Goal: Find specific page/section: Find specific page/section

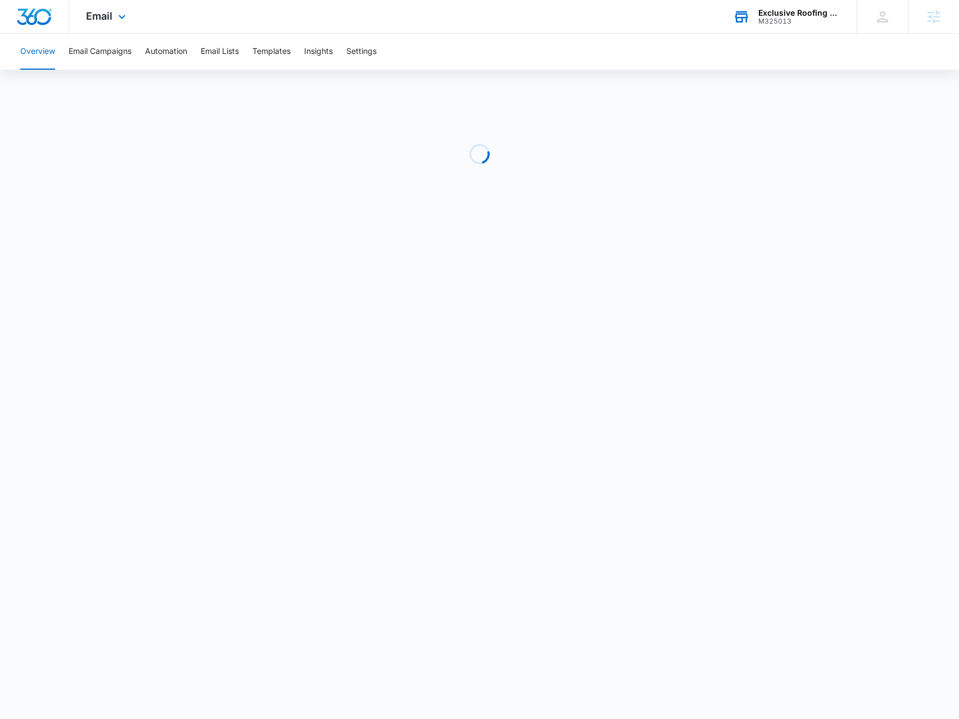
click at [803, 30] on div "Exclusive Roofing & Exteriors M325013 Your Accounts View All" at bounding box center [786, 16] width 141 height 33
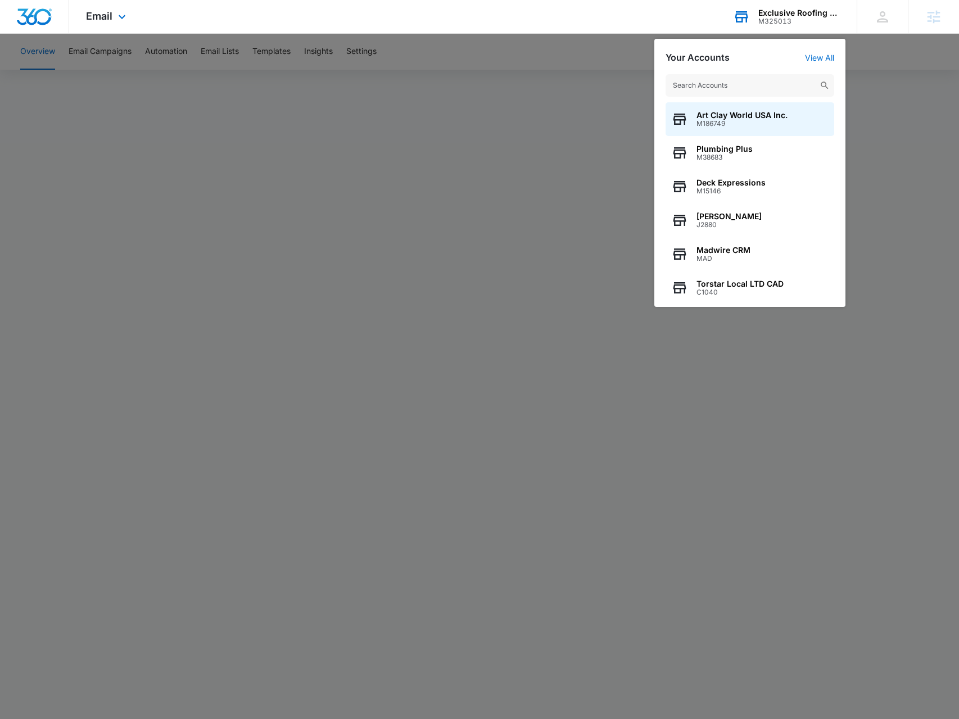
click at [767, 87] on input "text" at bounding box center [750, 85] width 169 height 22
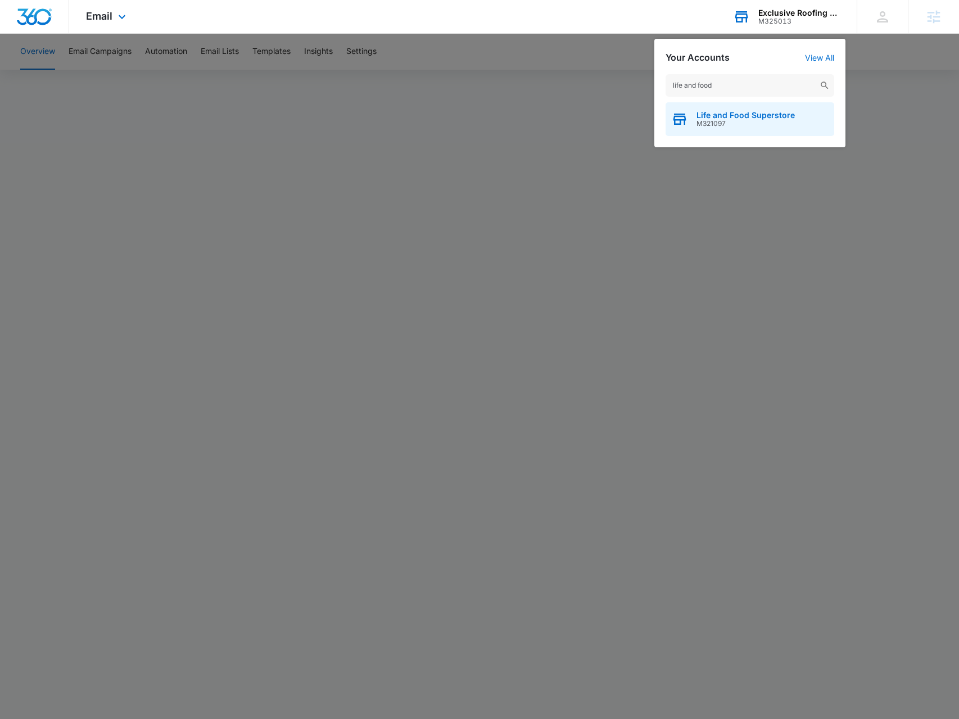
type input "life and food"
click at [769, 127] on span "M321097" at bounding box center [746, 124] width 98 height 8
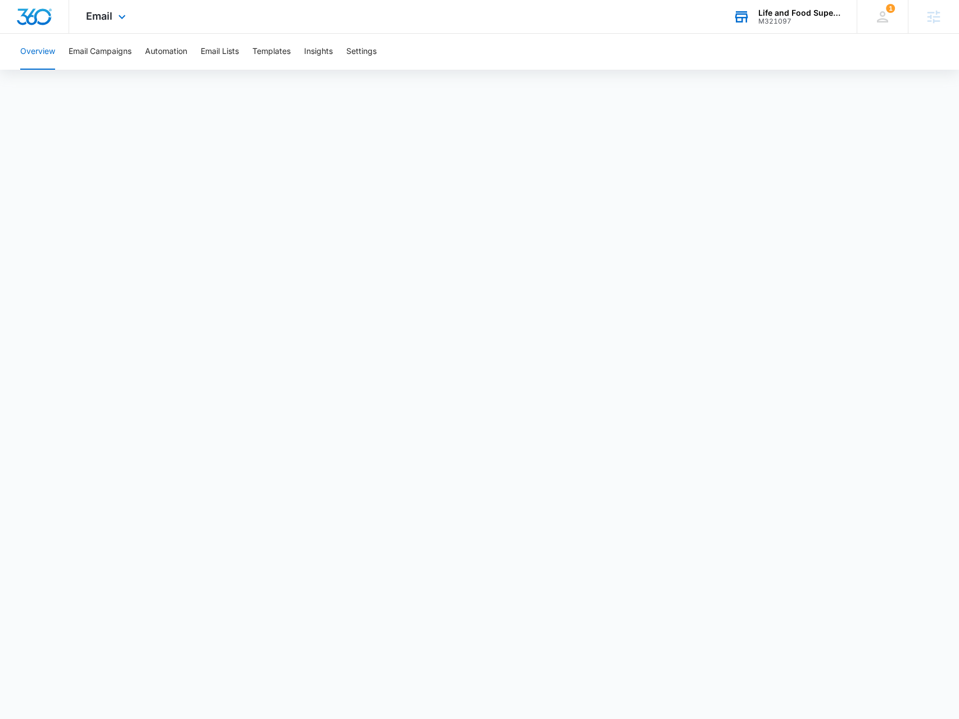
click at [103, 27] on div "Email Apps Reputation Forms CRM Email Social Payments POS Content Ads Intellige…" at bounding box center [107, 16] width 76 height 33
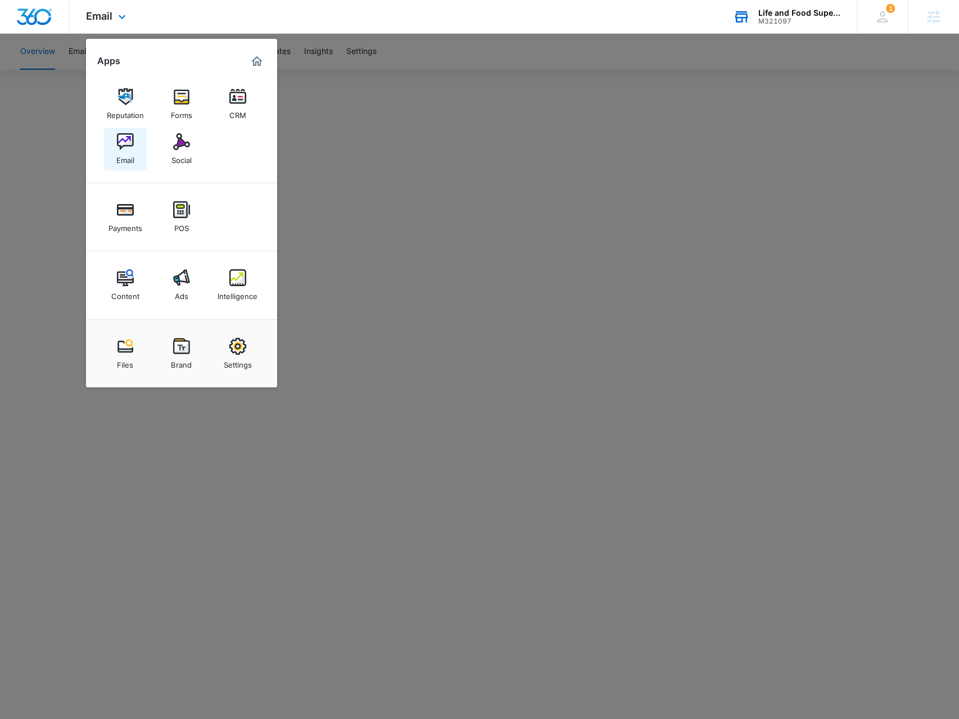
click at [120, 149] on img at bounding box center [125, 141] width 17 height 17
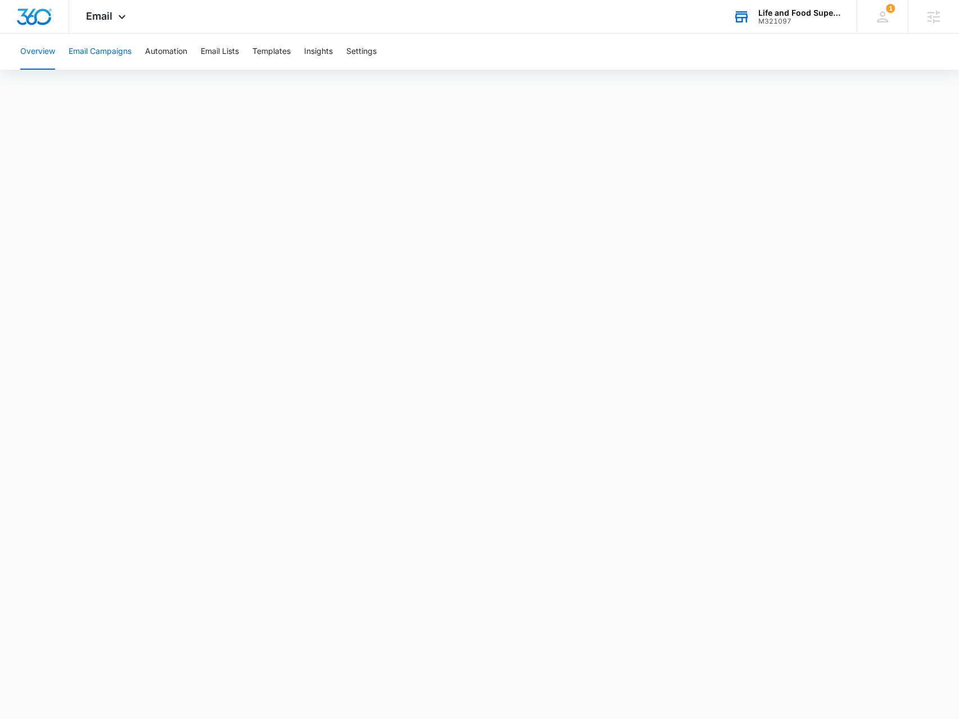
click at [99, 57] on button "Email Campaigns" at bounding box center [100, 52] width 63 height 36
click at [127, 21] on icon at bounding box center [121, 19] width 13 height 13
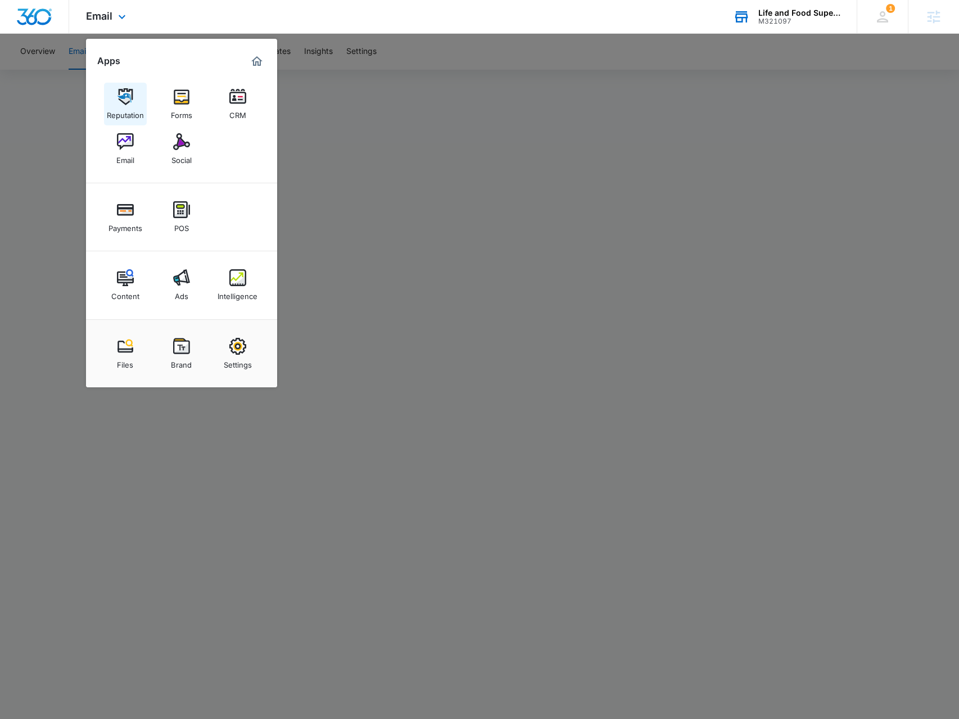
click at [129, 104] on img at bounding box center [125, 96] width 17 height 17
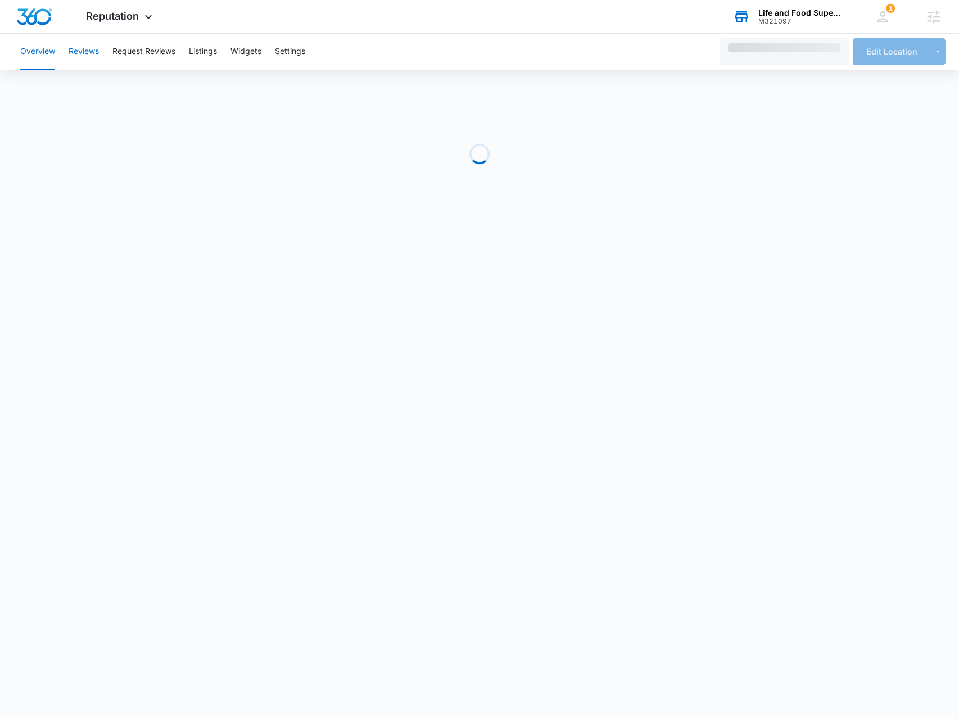
click at [93, 54] on button "Reviews" at bounding box center [84, 52] width 30 height 36
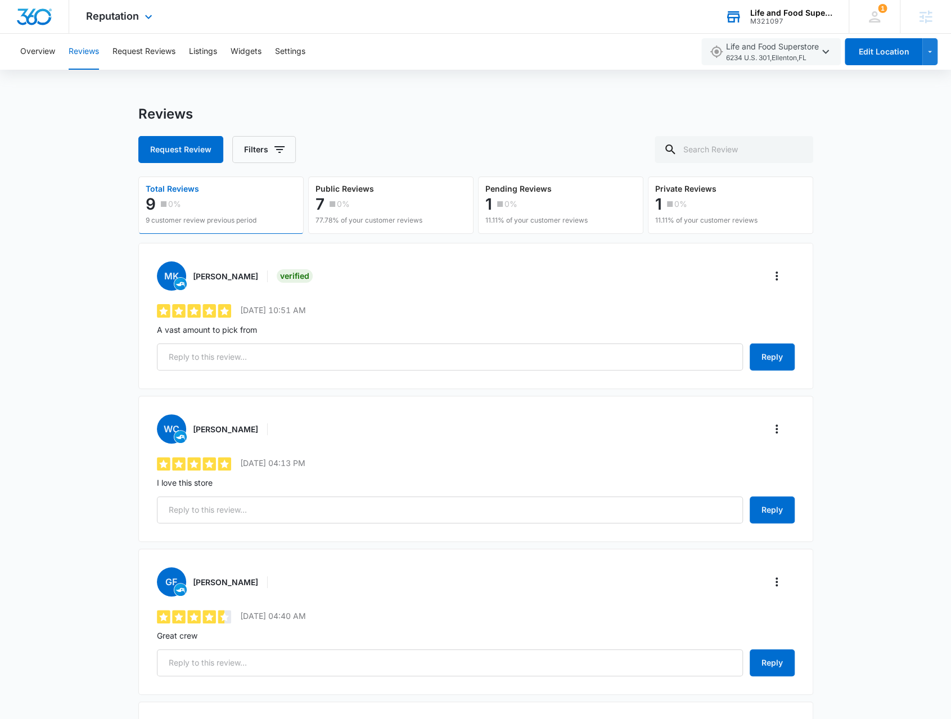
click at [128, 22] on div "Reputation Apps Reputation Forms CRM Email Social Payments POS Content Ads Inte…" at bounding box center [120, 16] width 103 height 33
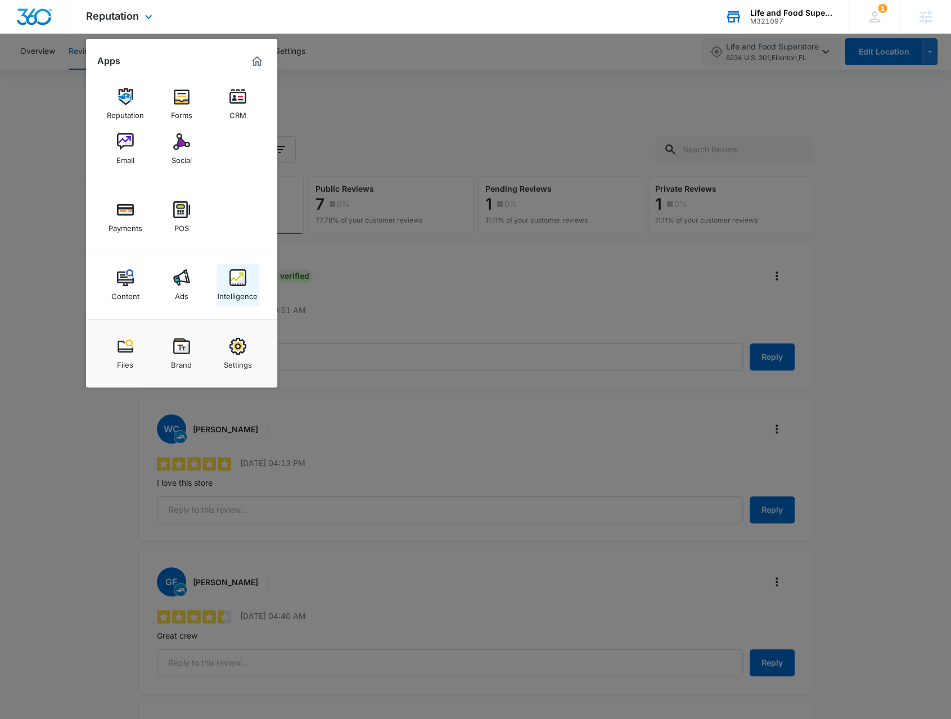
click at [251, 284] on link "Intelligence" at bounding box center [237, 285] width 43 height 43
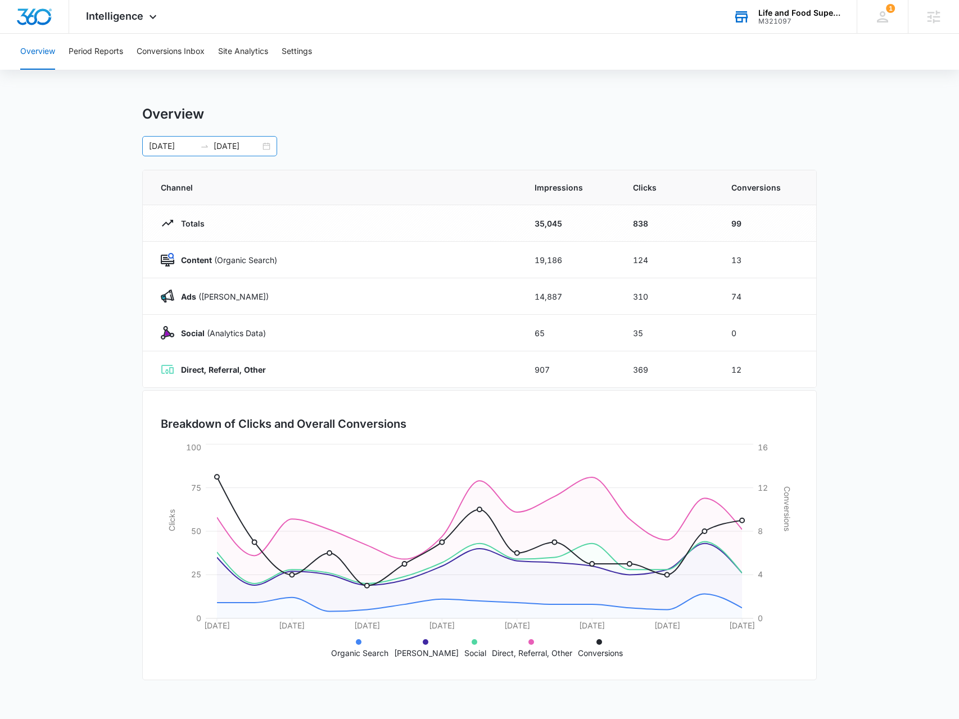
click at [269, 147] on div "07/23/2025 08/06/2025" at bounding box center [209, 146] width 135 height 20
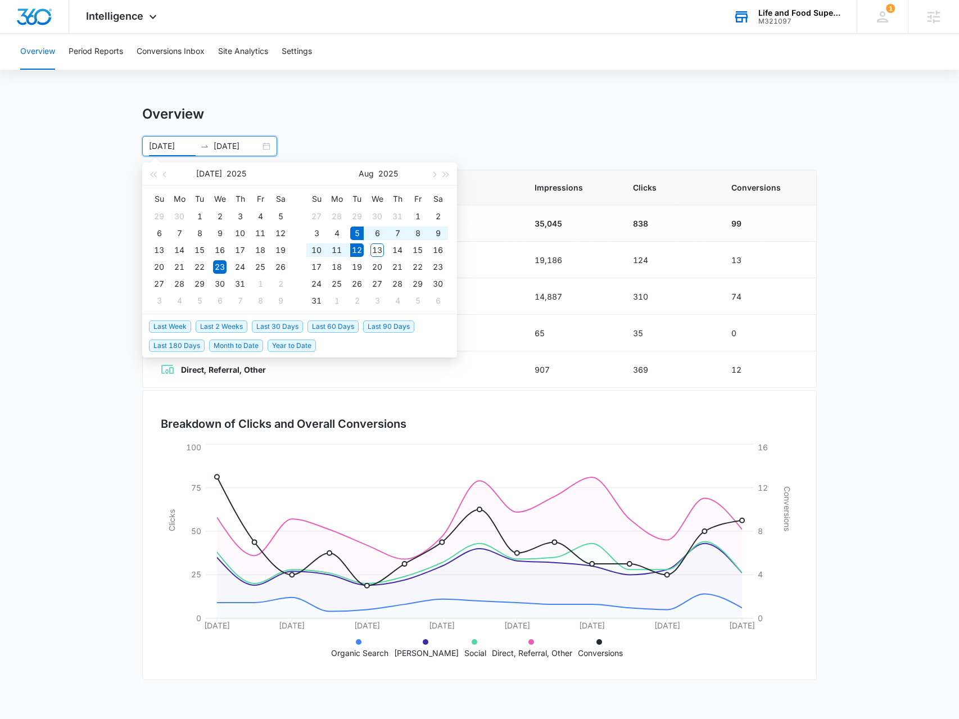
click at [181, 331] on span "Last Week" at bounding box center [170, 326] width 42 height 12
type input "08/05/2025"
type input "08/12/2025"
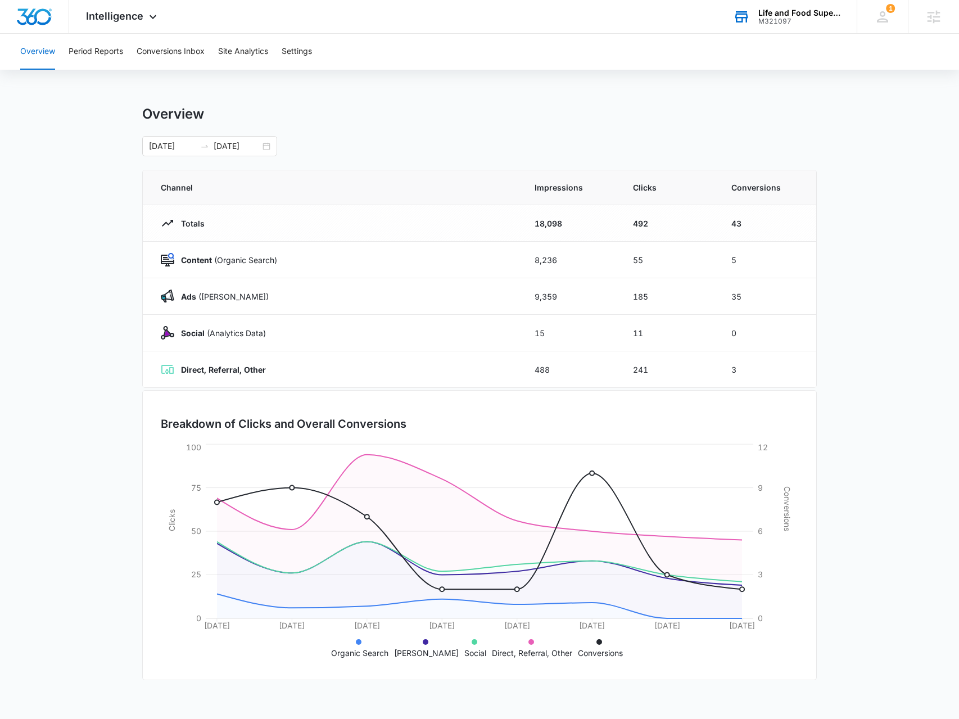
drag, startPoint x: 874, startPoint y: 649, endPoint x: 148, endPoint y: 198, distance: 854.2
click at [148, 198] on main "Overview 08/05/2025 08/12/2025 Aug 2025 Su Mo Tu We Th Fr Sa 27 28 29 30 31 1 2…" at bounding box center [479, 401] width 959 height 590
click at [151, 198] on th "Channel" at bounding box center [332, 187] width 378 height 35
click at [156, 195] on th "Channel" at bounding box center [332, 187] width 378 height 35
click at [156, 190] on th "Channel" at bounding box center [332, 187] width 378 height 35
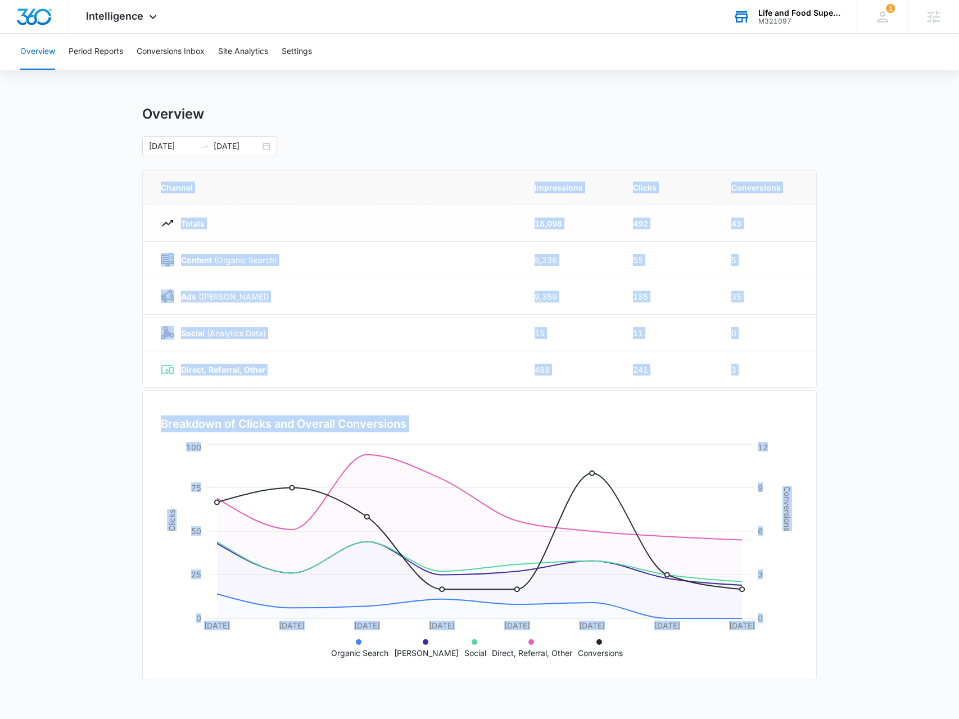
drag, startPoint x: 156, startPoint y: 191, endPoint x: 895, endPoint y: 586, distance: 837.4
click at [895, 586] on main "Overview 08/05/2025 08/12/2025 Aug 2025 Su Mo Tu We Th Fr Sa 27 28 29 30 31 1 2…" at bounding box center [479, 401] width 959 height 590
click at [894, 586] on main "Overview 08/05/2025 08/12/2025 Aug 2025 Su Mo Tu We Th Fr Sa 27 28 29 30 31 1 2…" at bounding box center [479, 401] width 959 height 590
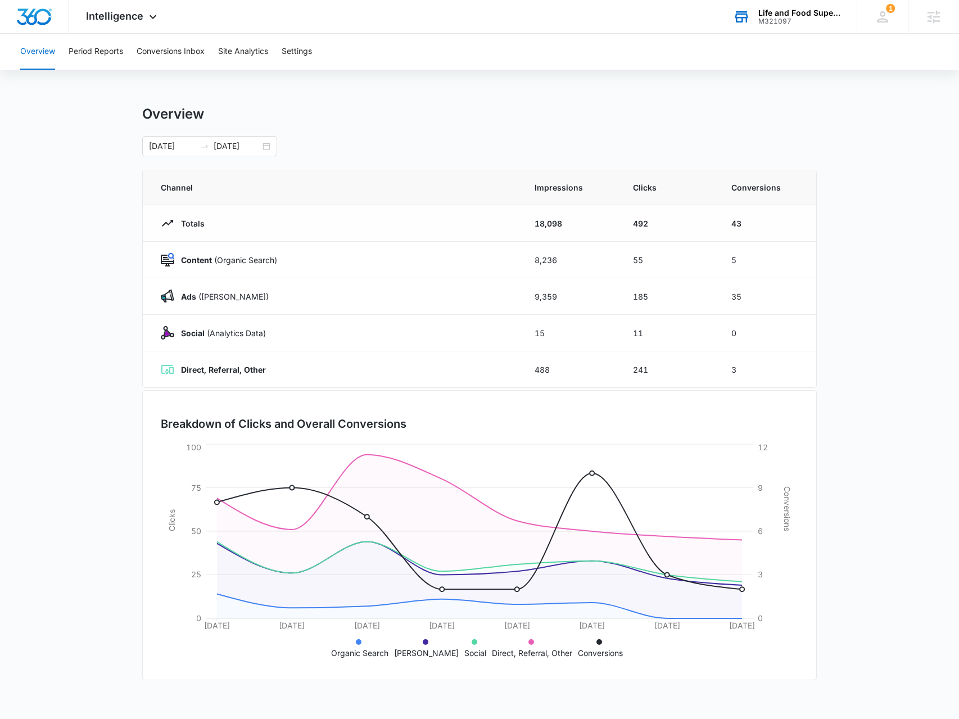
click at [892, 569] on main "Overview 08/05/2025 08/12/2025 Aug 2025 Su Mo Tu We Th Fr Sa 27 28 29 30 31 1 2…" at bounding box center [479, 401] width 959 height 590
drag, startPoint x: 346, startPoint y: 165, endPoint x: 959, endPoint y: 375, distance: 647.4
click at [959, 375] on html "Intelligence Apps Reputation Forms CRM Email Social Payments POS Content Ads In…" at bounding box center [479, 359] width 959 height 719
click at [872, 382] on main "Overview 08/05/2025 08/12/2025 Aug 2025 Su Mo Tu We Th Fr Sa 27 28 29 30 31 1 2…" at bounding box center [479, 401] width 959 height 590
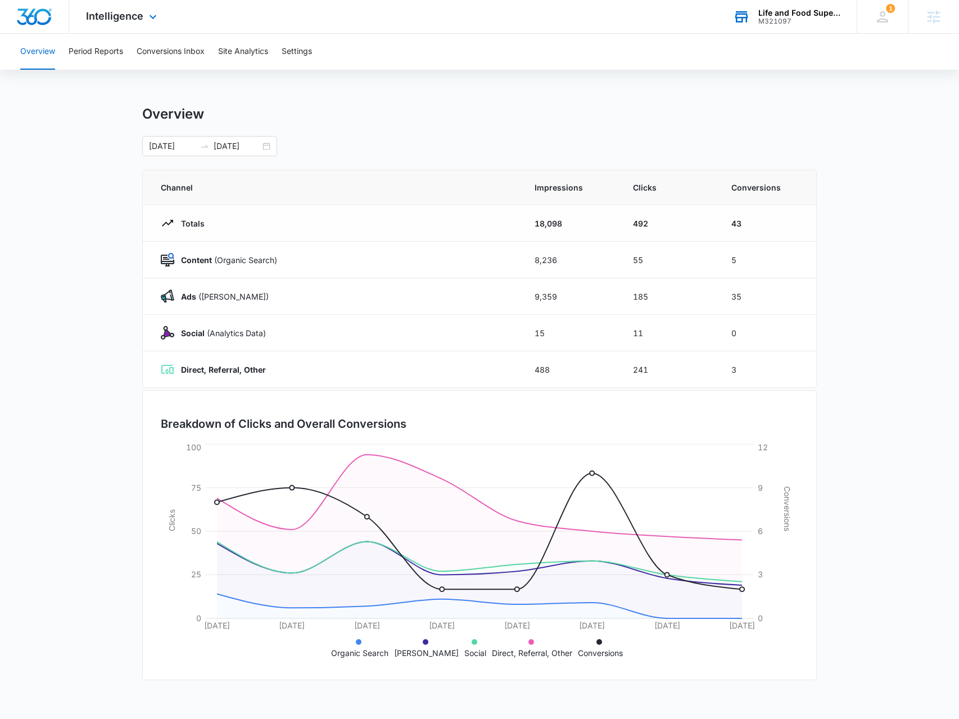
click at [144, 28] on div "Intelligence Apps Reputation Forms CRM Email Social Payments POS Content Ads In…" at bounding box center [122, 16] width 107 height 33
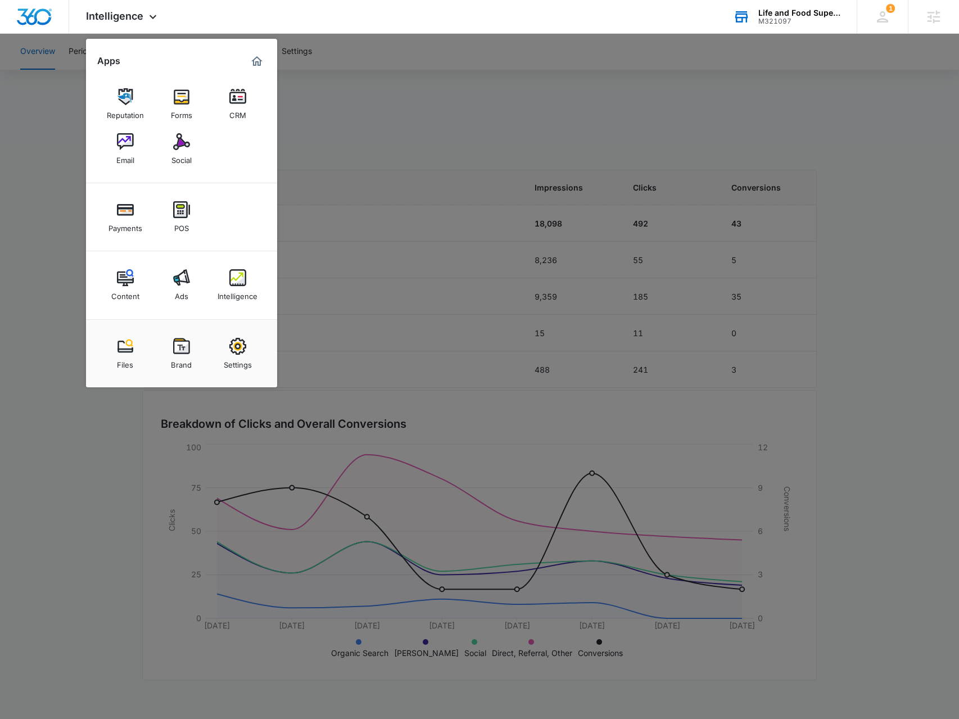
click at [396, 142] on div at bounding box center [479, 359] width 959 height 719
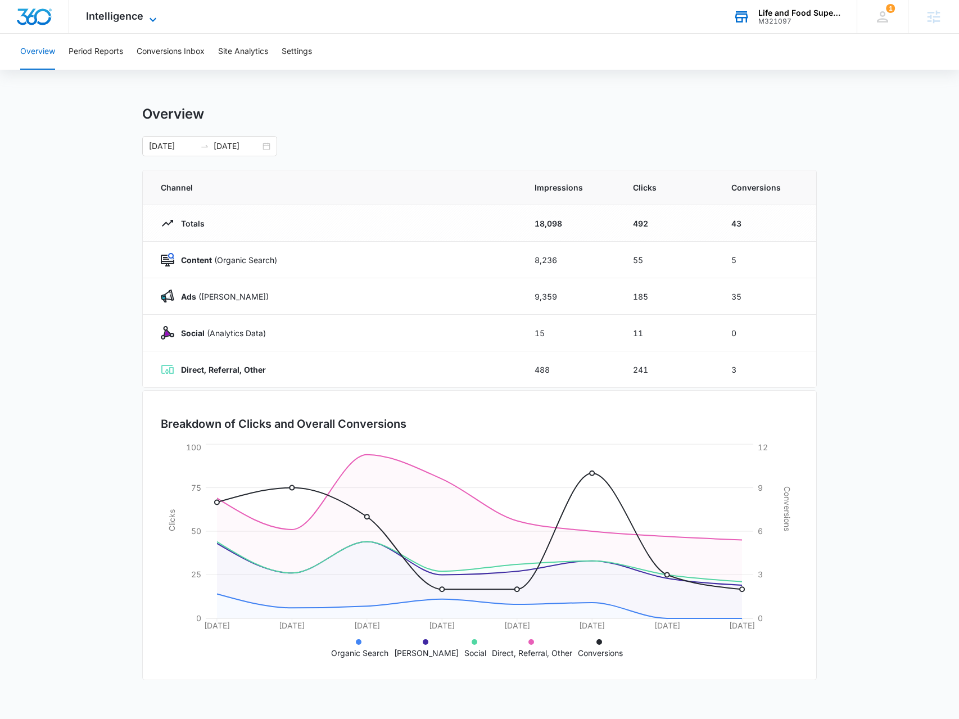
click at [126, 21] on span "Intelligence" at bounding box center [114, 16] width 57 height 12
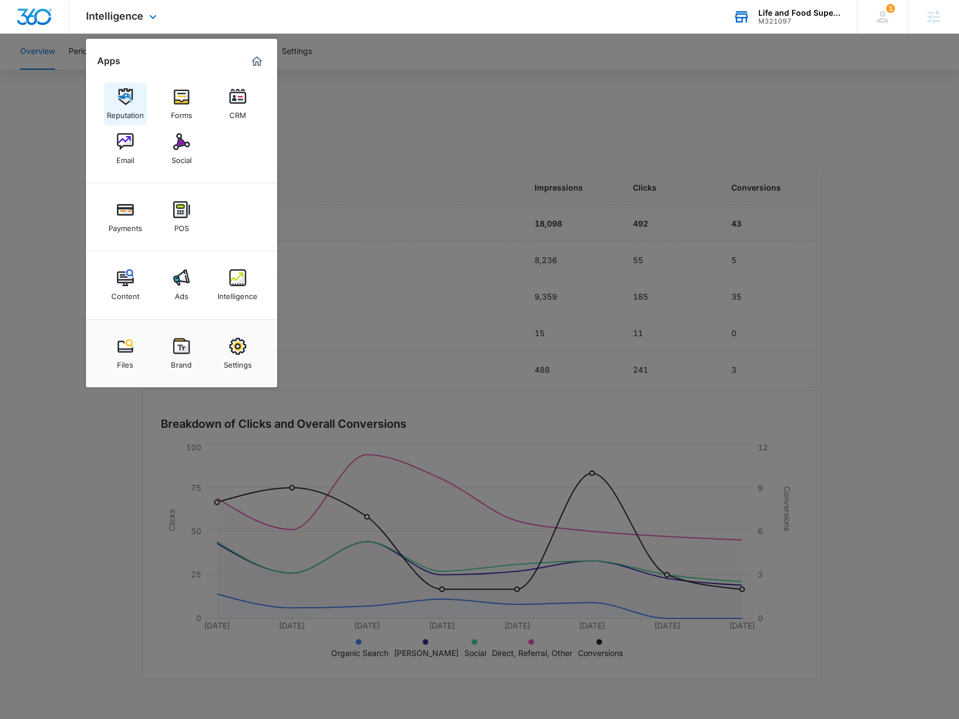
click at [120, 109] on div "Reputation" at bounding box center [125, 112] width 37 height 15
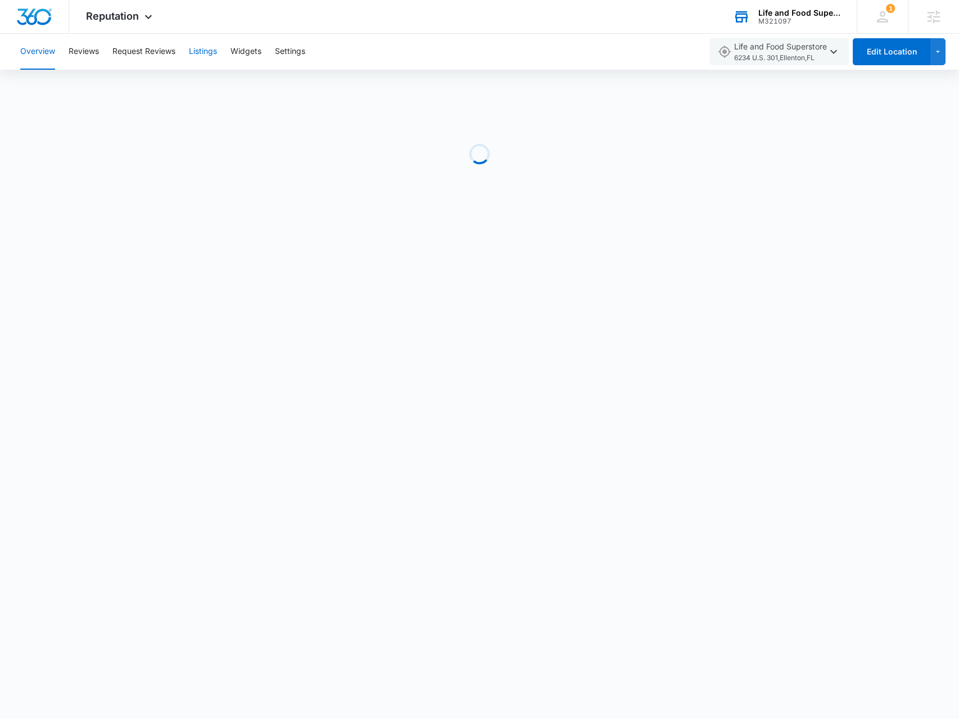
click at [205, 58] on button "Listings" at bounding box center [203, 52] width 28 height 36
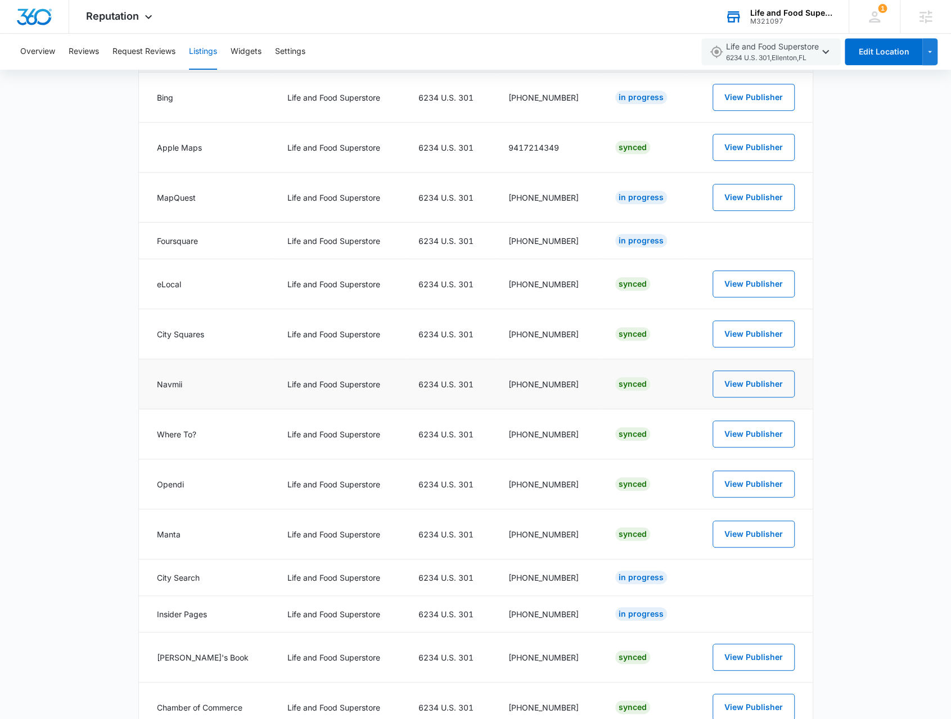
scroll to position [337, 0]
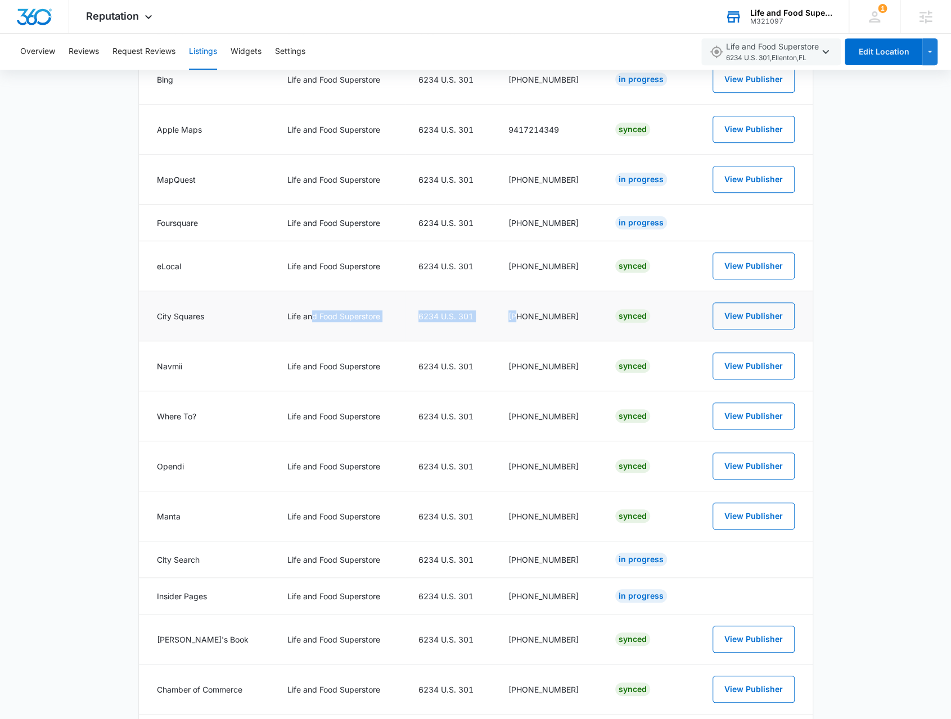
drag, startPoint x: 309, startPoint y: 313, endPoint x: 408, endPoint y: 338, distance: 101.6
click at [521, 317] on tr "City Squares Life and Food Superstore 6234 U.S. 301 (941) 721-4349 Synced View …" at bounding box center [476, 316] width 674 height 50
drag, startPoint x: 306, startPoint y: 374, endPoint x: 422, endPoint y: 390, distance: 116.9
click at [399, 383] on td "Life and Food Superstore" at bounding box center [339, 366] width 131 height 50
drag, startPoint x: 294, startPoint y: 417, endPoint x: 596, endPoint y: 418, distance: 301.9
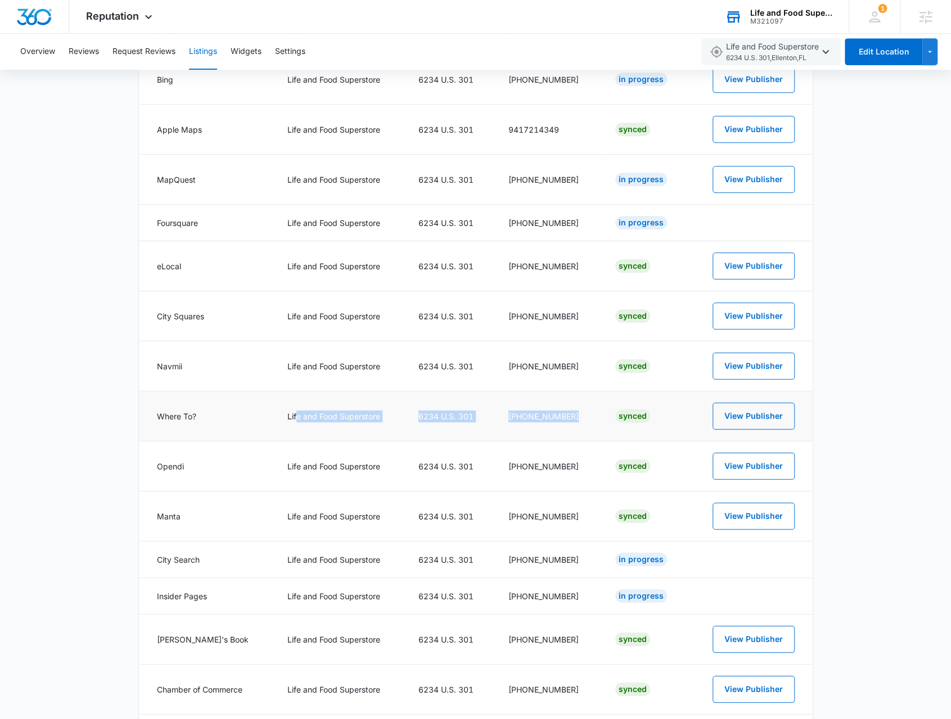
click at [600, 421] on tr "Where To? Life and Food Superstore 6234 U.S. 301 (941) 721-4349 Synced View Pub…" at bounding box center [476, 416] width 674 height 50
drag, startPoint x: 183, startPoint y: 466, endPoint x: 196, endPoint y: 466, distance: 12.9
click at [194, 466] on td "Opendi" at bounding box center [206, 466] width 135 height 50
drag, startPoint x: 210, startPoint y: 502, endPoint x: 358, endPoint y: 529, distance: 150.3
click at [284, 511] on tr "Manta Life and Food Superstore 6234 U.S. 301 (941) 721-4349 Synced View Publish…" at bounding box center [476, 516] width 674 height 50
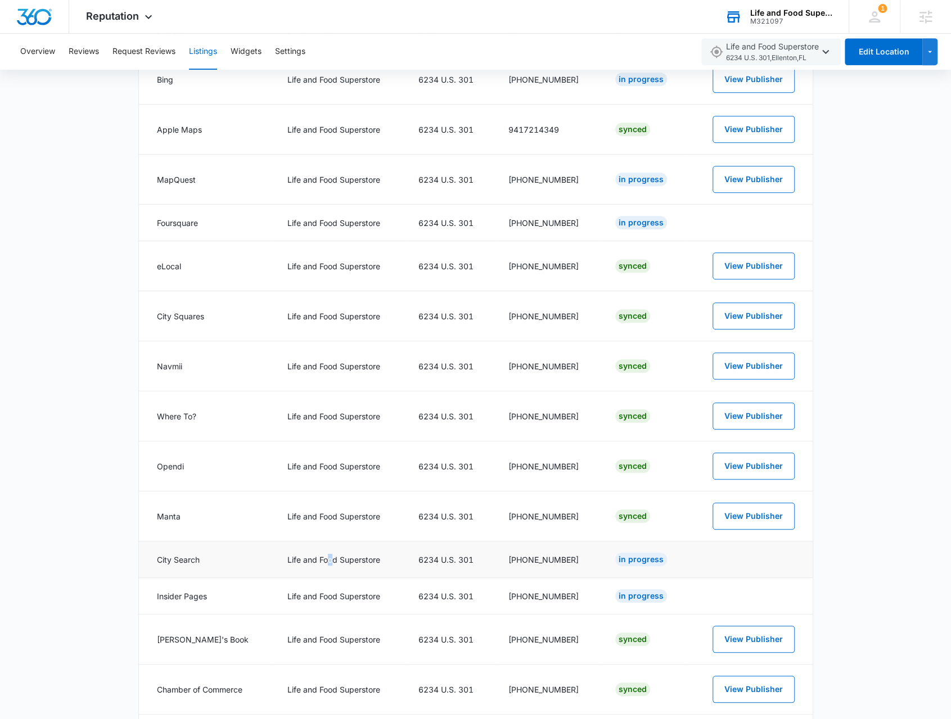
drag, startPoint x: 327, startPoint y: 548, endPoint x: 344, endPoint y: 560, distance: 20.1
click at [344, 550] on td "Life and Food Superstore" at bounding box center [339, 559] width 131 height 37
drag, startPoint x: 305, startPoint y: 610, endPoint x: 369, endPoint y: 626, distance: 66.0
click at [354, 644] on td "Life and Food Superstore" at bounding box center [339, 640] width 131 height 50
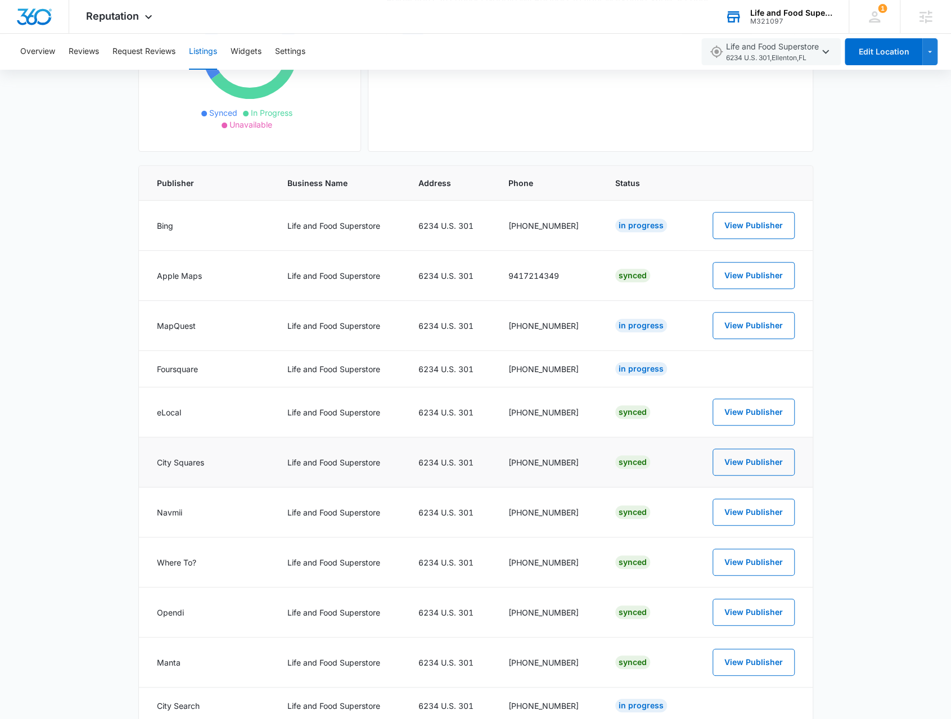
scroll to position [169, 0]
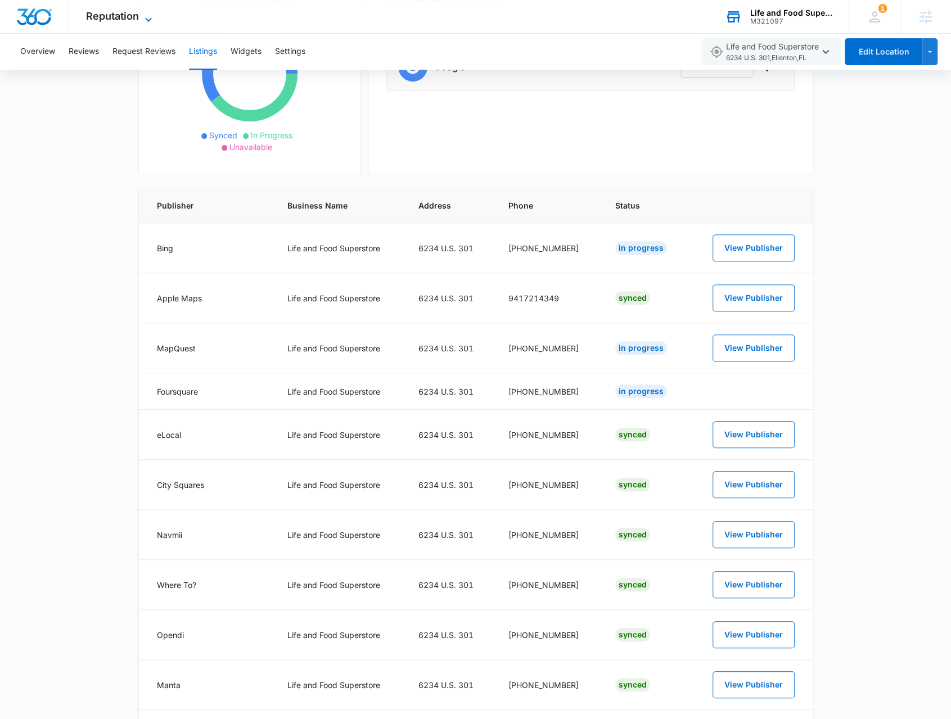
click at [154, 16] on icon at bounding box center [148, 19] width 13 height 13
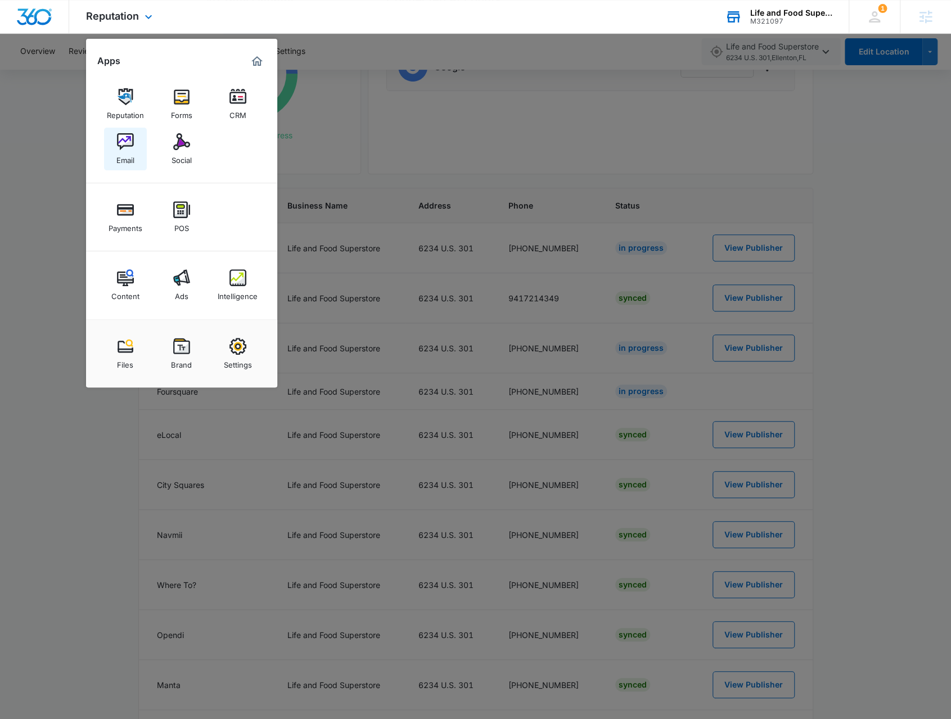
click at [134, 152] on link "Email" at bounding box center [125, 149] width 43 height 43
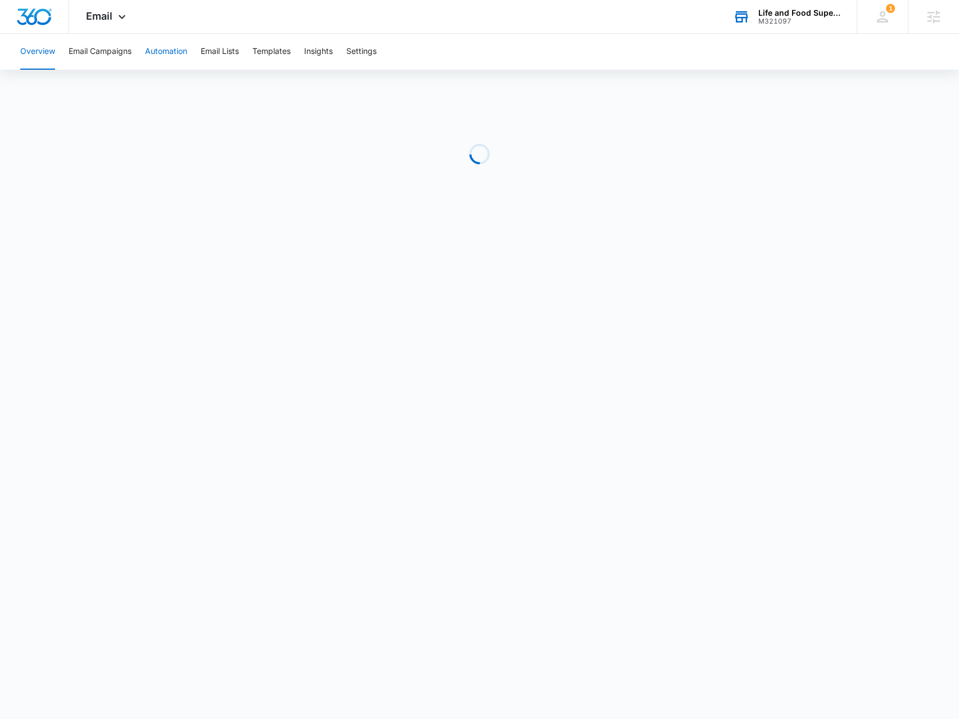
click at [170, 56] on button "Automation" at bounding box center [166, 52] width 42 height 36
click at [280, 61] on button "Templates" at bounding box center [271, 52] width 38 height 36
click at [124, 49] on button "Email Campaigns" at bounding box center [100, 52] width 63 height 36
click at [53, 54] on button "Overview" at bounding box center [37, 52] width 35 height 36
click at [88, 54] on button "Email Campaigns" at bounding box center [100, 52] width 63 height 36
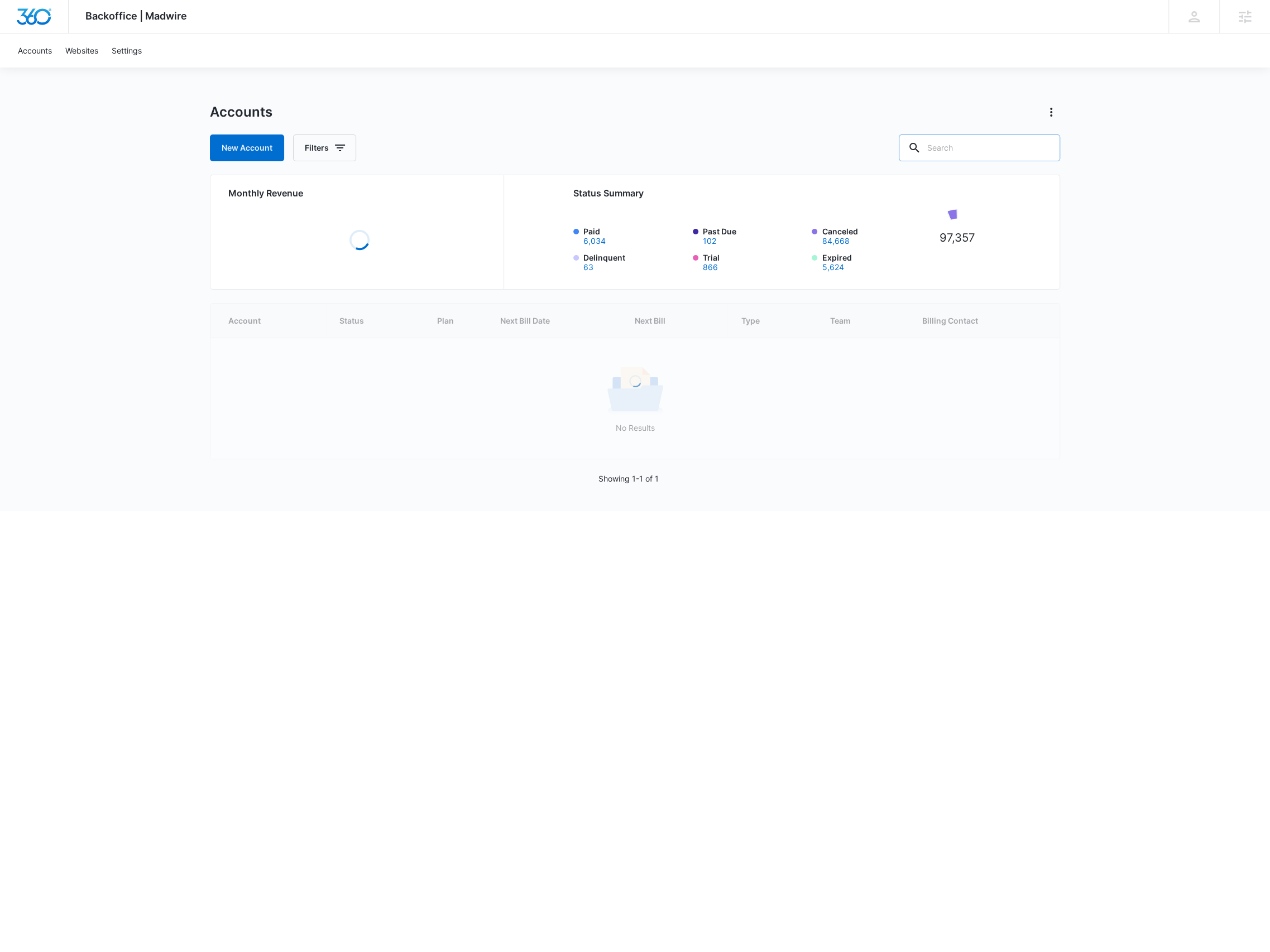
click at [979, 151] on input "text" at bounding box center [979, 147] width 161 height 27
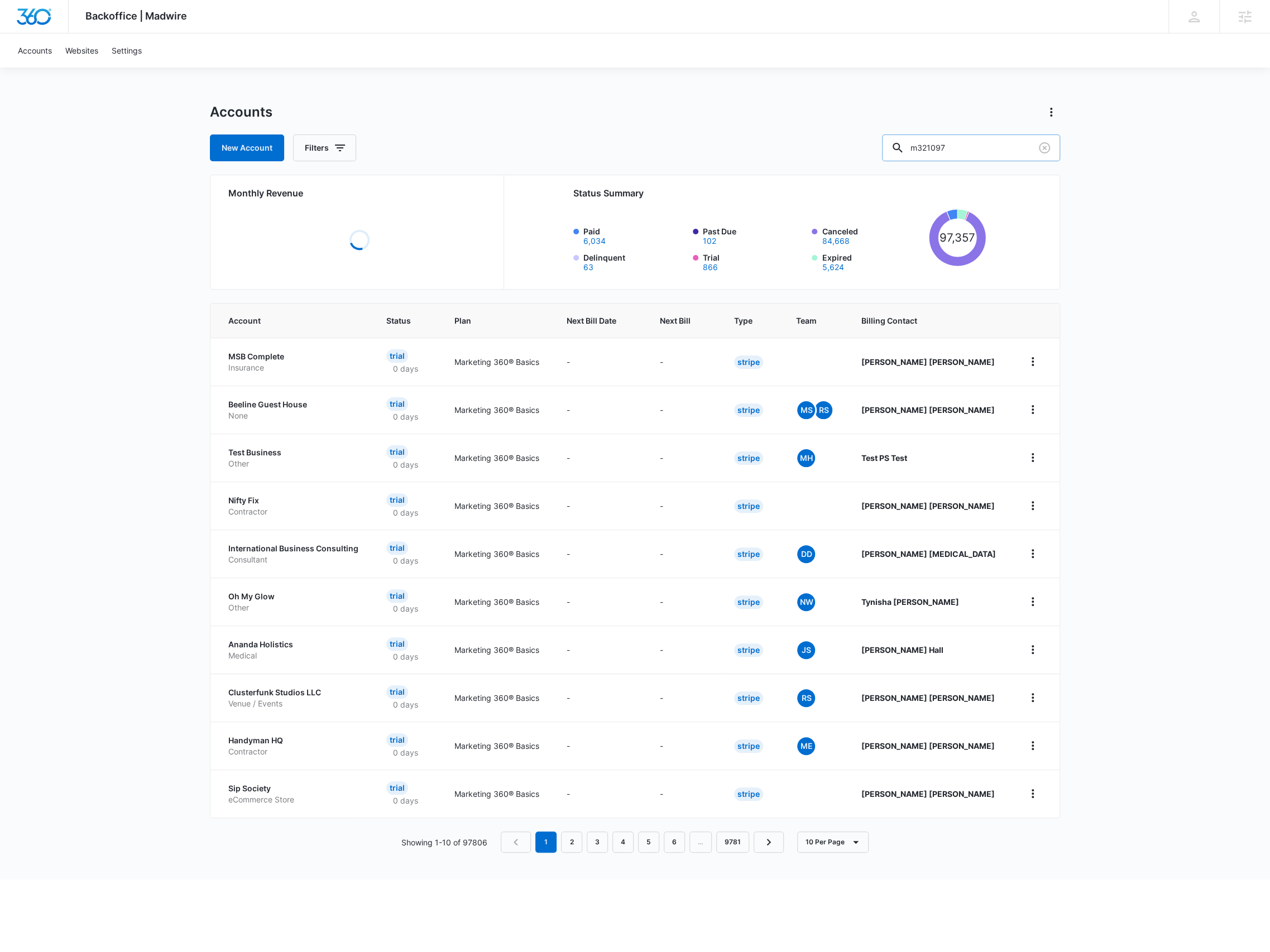
type input "m321097"
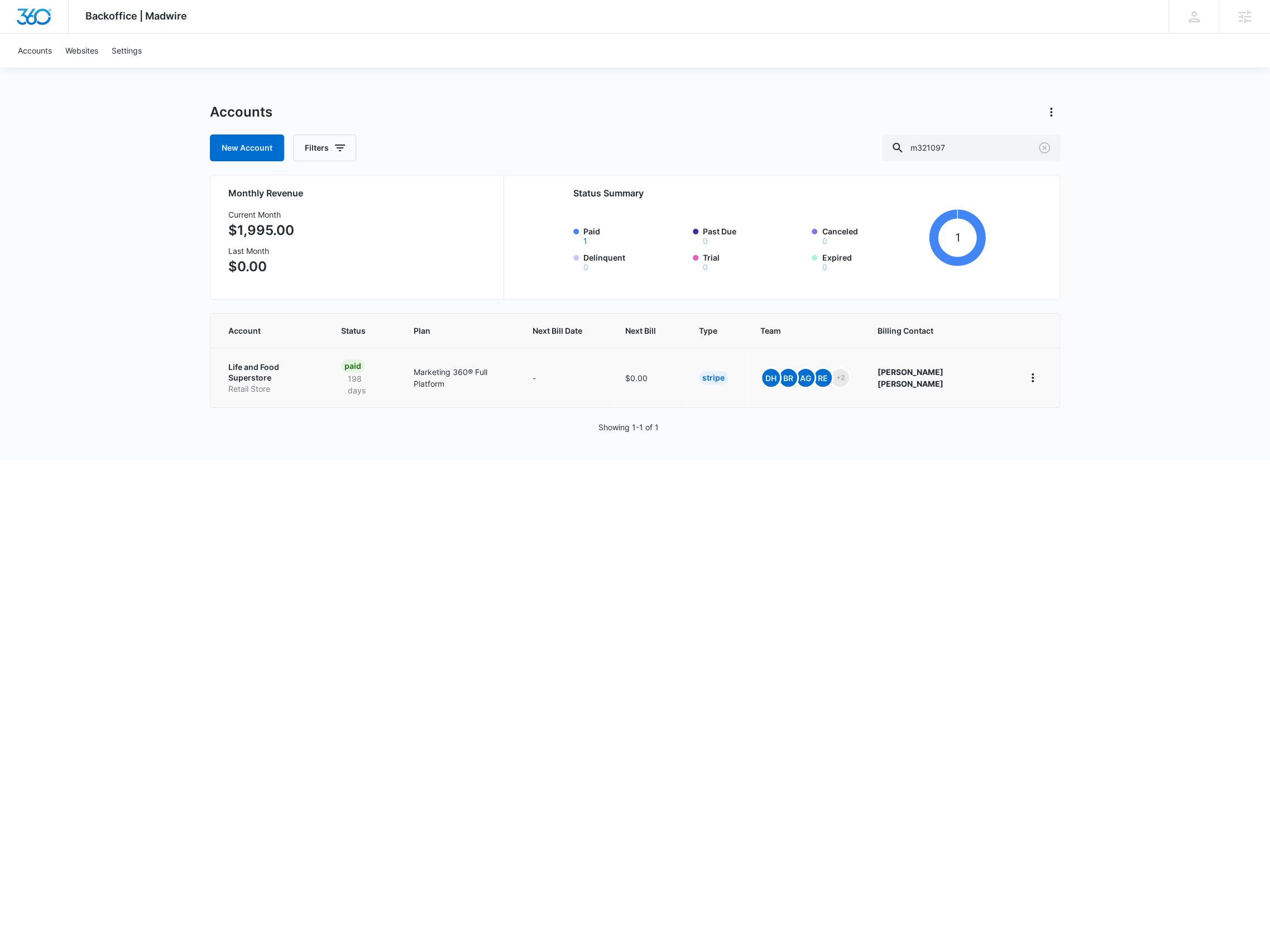
click at [311, 383] on p "Retail Store" at bounding box center [271, 388] width 86 height 11
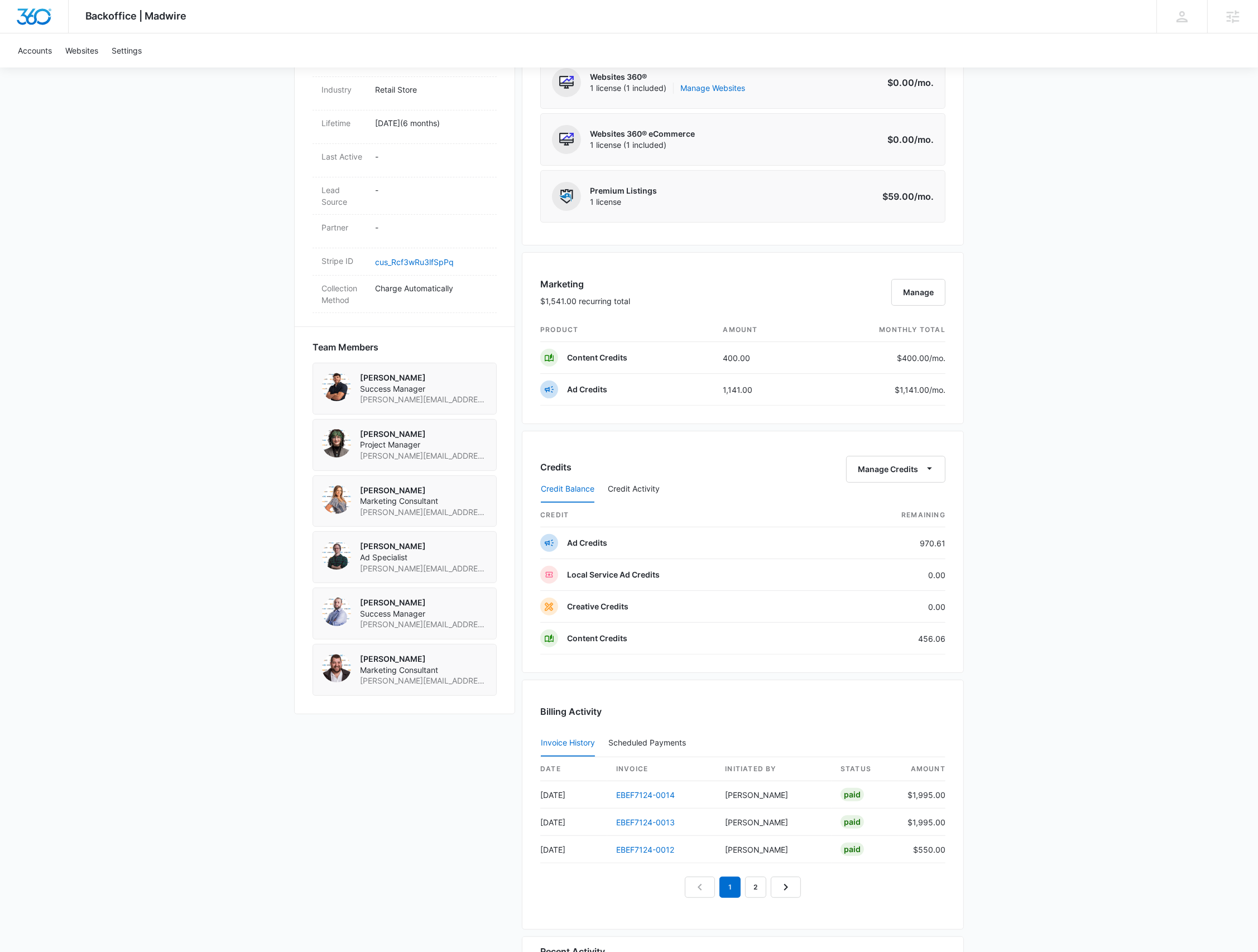
scroll to position [298, 0]
